Goal: Navigation & Orientation: Find specific page/section

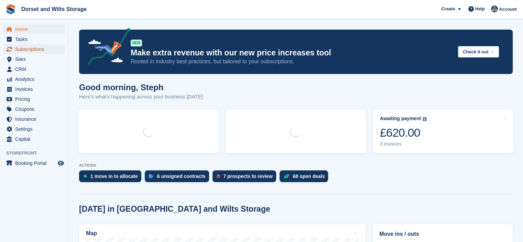
click at [40, 49] on span "Subscriptions" at bounding box center [35, 49] width 41 height 10
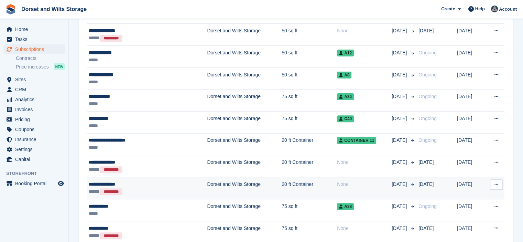
scroll to position [243, 0]
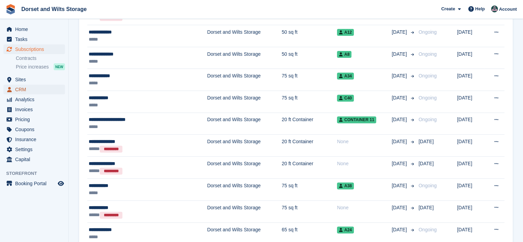
click at [22, 88] on span "CRM" at bounding box center [35, 90] width 41 height 10
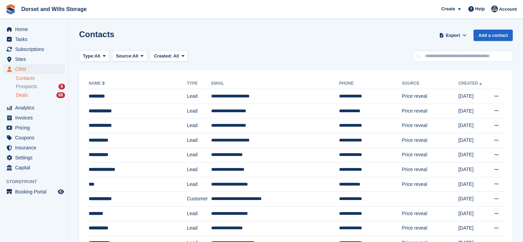
click at [24, 95] on span "Deals" at bounding box center [22, 95] width 12 height 7
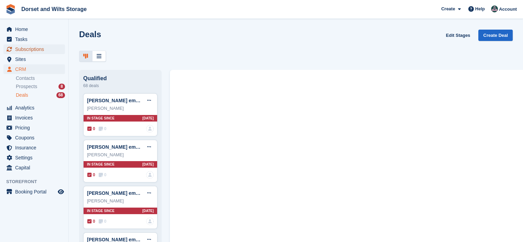
click at [21, 49] on span "Subscriptions" at bounding box center [35, 49] width 41 height 10
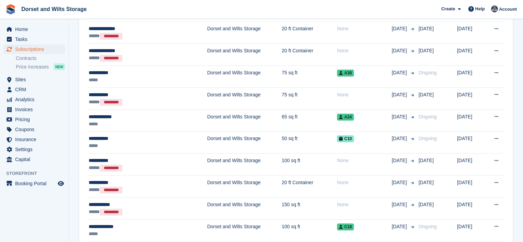
scroll to position [344, 0]
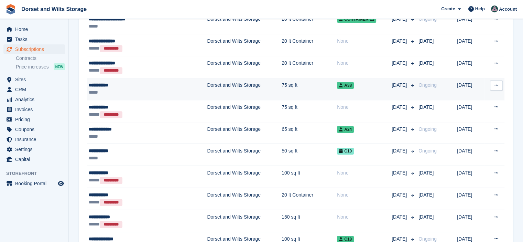
click at [495, 86] on icon at bounding box center [496, 85] width 4 height 4
click at [464, 97] on p "View customer" at bounding box center [470, 98] width 60 height 9
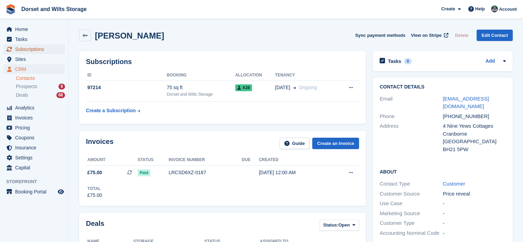
click at [22, 51] on span "Subscriptions" at bounding box center [35, 49] width 41 height 10
